Goal: Information Seeking & Learning: Learn about a topic

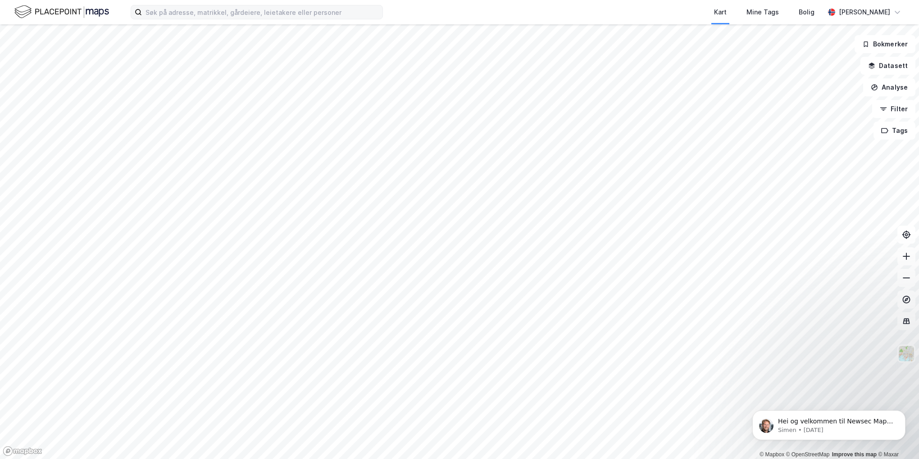
click at [225, 13] on div "Kart Mine Tags Bolig [PERSON_NAME] © Mapbox © OpenStreetMap Improve this map © …" at bounding box center [459, 229] width 919 height 459
click at [311, 23] on div "Kart Mine Tags Bolig [PERSON_NAME] © Mapbox © OpenStreetMap Improve this map © …" at bounding box center [459, 229] width 919 height 459
